Goal: Find specific page/section: Locate a particular part of the current website

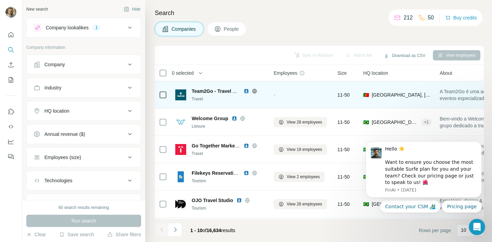
click at [246, 92] on img at bounding box center [246, 91] width 5 height 5
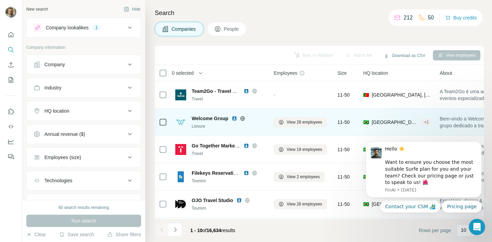
click at [234, 117] on img at bounding box center [234, 118] width 5 height 5
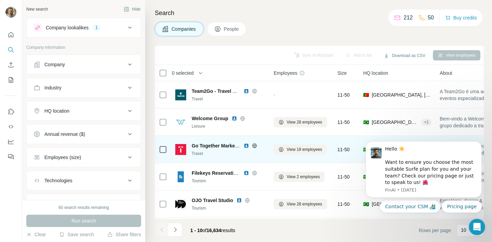
click at [245, 146] on img at bounding box center [246, 145] width 5 height 5
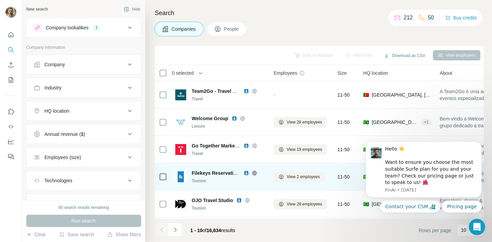
click at [245, 173] on img at bounding box center [246, 173] width 5 height 5
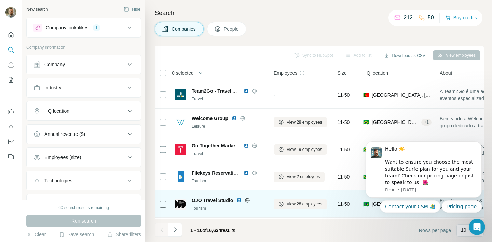
click at [237, 200] on img at bounding box center [238, 200] width 5 height 5
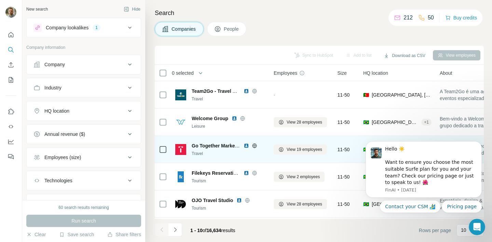
scroll to position [60, 0]
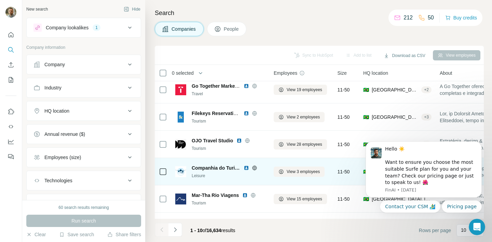
click at [248, 167] on img at bounding box center [246, 167] width 5 height 5
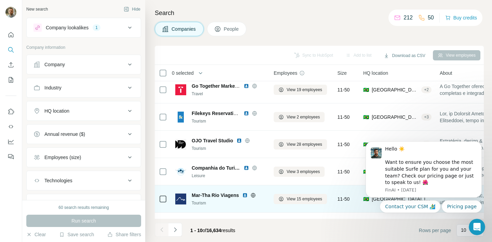
click at [245, 196] on img at bounding box center [244, 195] width 5 height 5
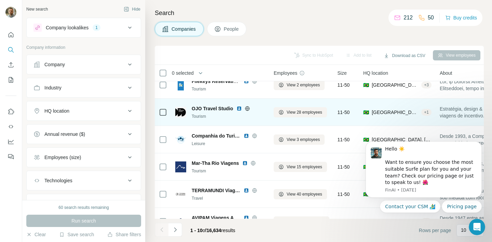
scroll to position [127, 0]
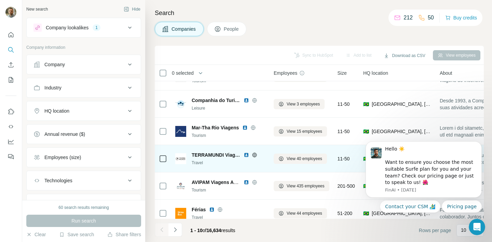
click at [247, 156] on img at bounding box center [246, 154] width 5 height 5
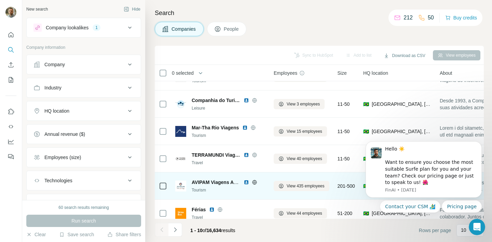
click at [246, 183] on img at bounding box center [246, 182] width 5 height 5
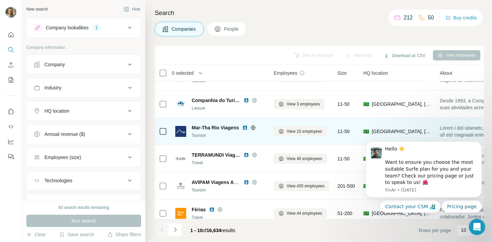
scroll to position [136, 0]
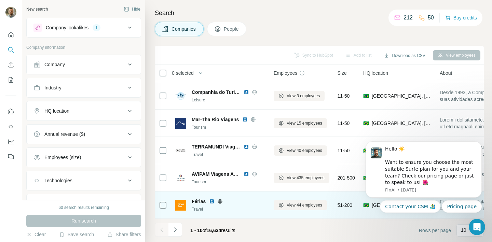
click at [212, 201] on img at bounding box center [211, 201] width 5 height 5
